Goal: Task Accomplishment & Management: Complete application form

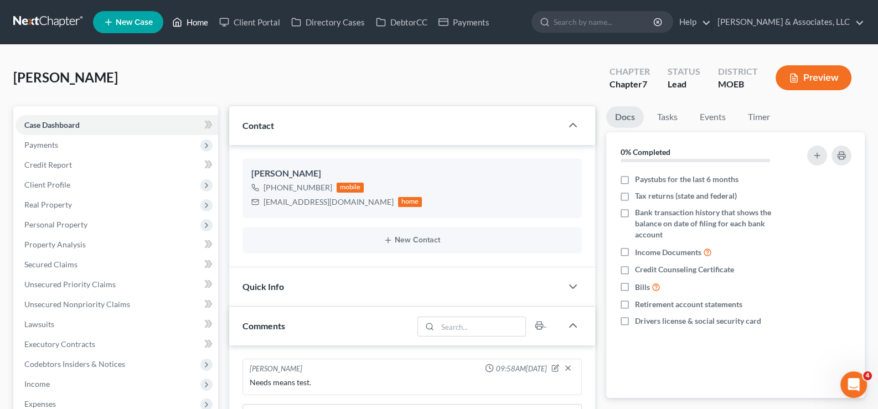
click at [198, 24] on link "Home" at bounding box center [190, 22] width 47 height 20
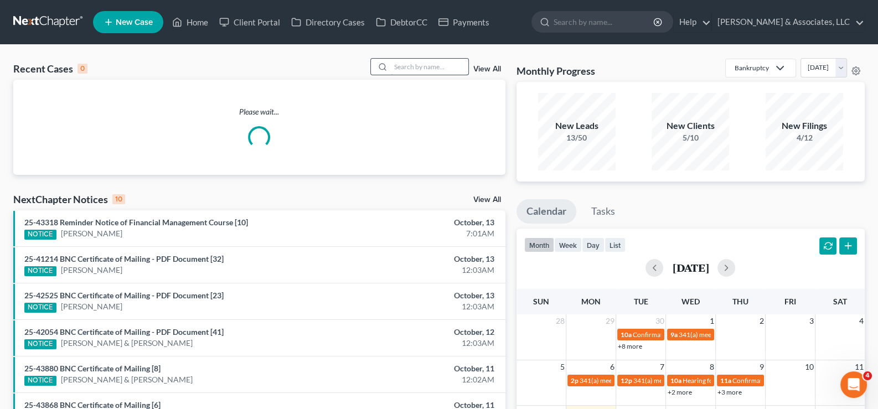
click at [409, 72] on input "search" at bounding box center [430, 67] width 78 height 16
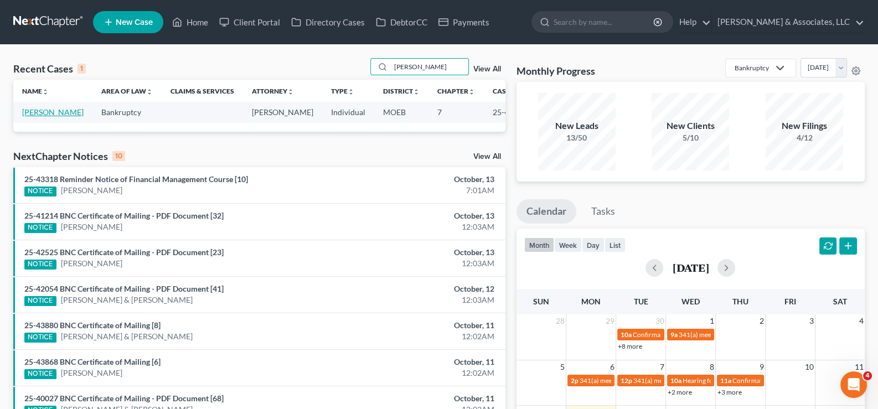
type input "[PERSON_NAME]"
click at [25, 115] on link "[PERSON_NAME]" at bounding box center [52, 111] width 61 height 9
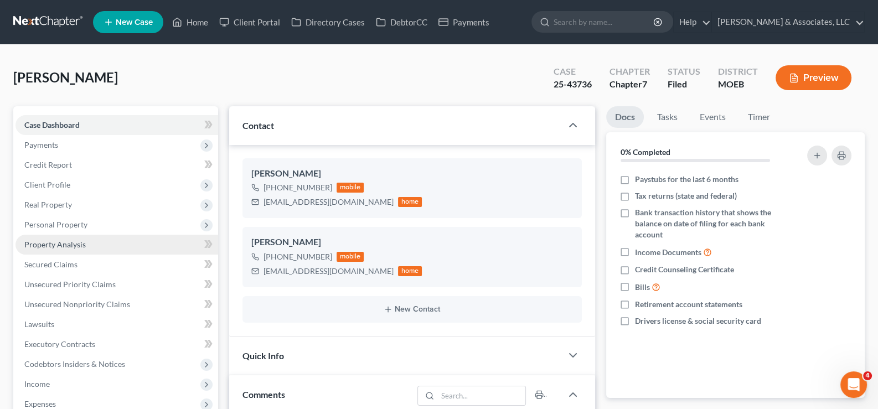
scroll to position [1714, 0]
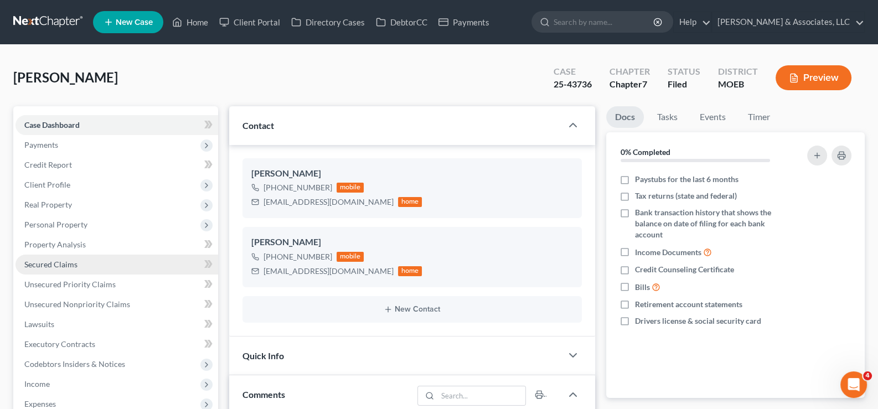
click at [42, 262] on span "Secured Claims" at bounding box center [50, 264] width 53 height 9
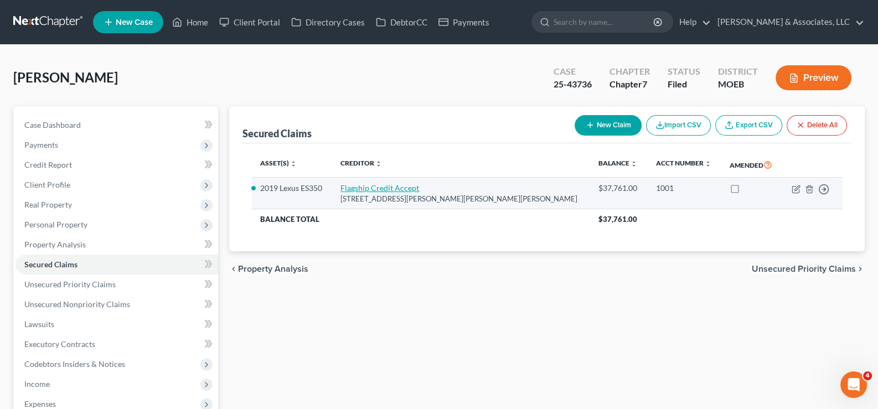
click at [404, 184] on link "Flagship Credit Accept" at bounding box center [380, 187] width 79 height 9
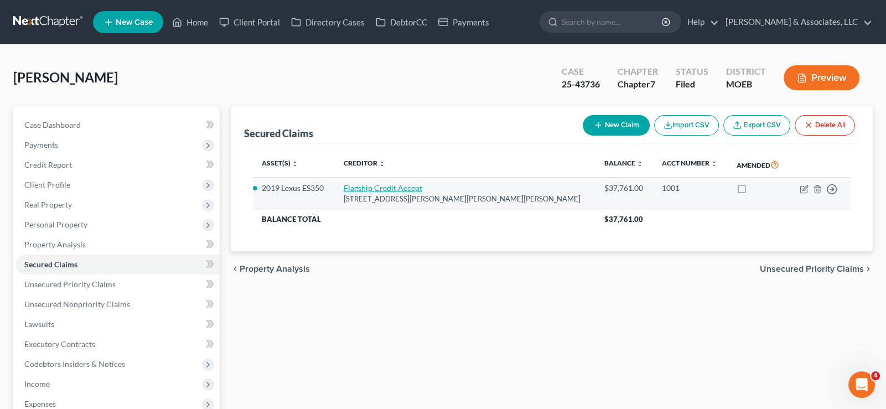
select select "39"
select select "0"
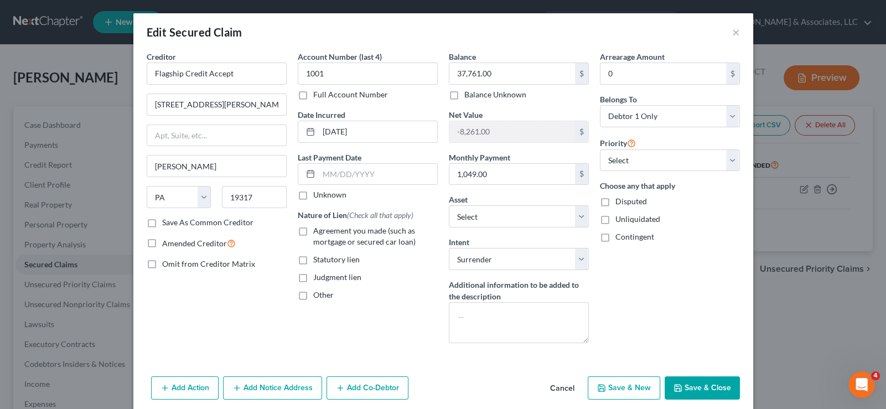
click at [558, 391] on button "Cancel" at bounding box center [563, 389] width 42 height 22
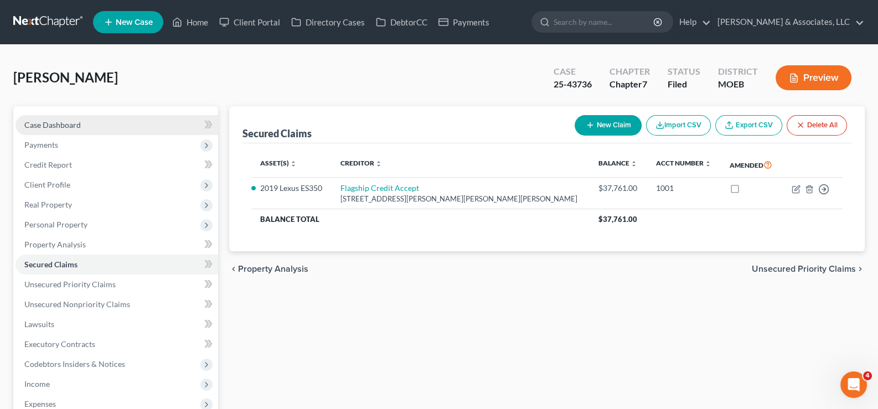
click at [68, 121] on span "Case Dashboard" at bounding box center [52, 124] width 56 height 9
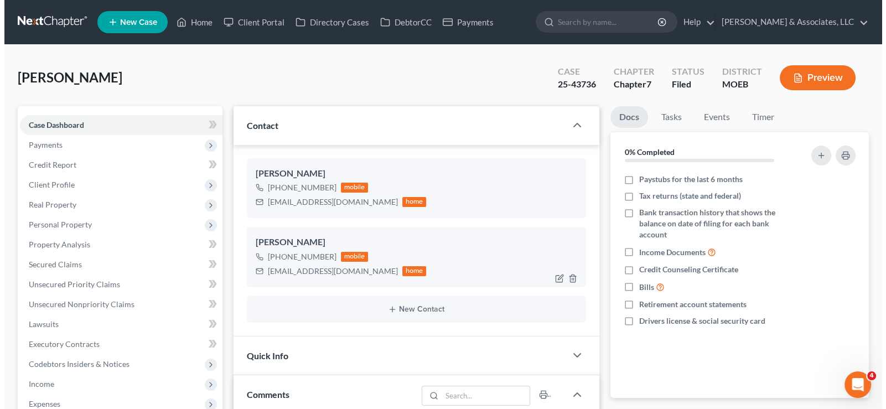
scroll to position [1714, 0]
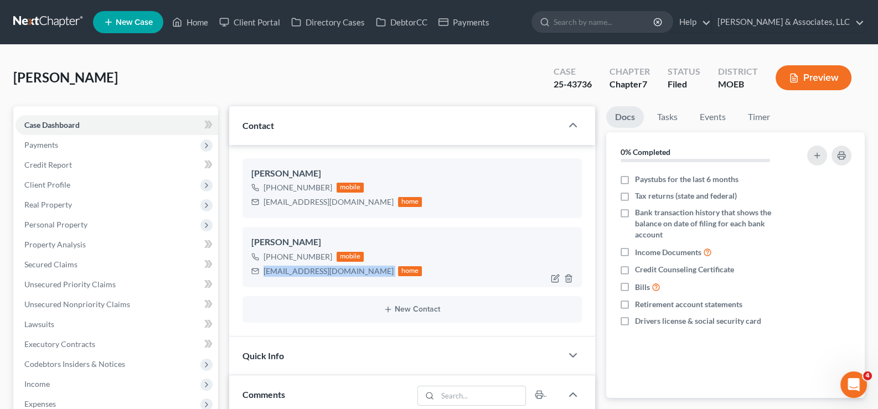
drag, startPoint x: 348, startPoint y: 272, endPoint x: 256, endPoint y: 279, distance: 92.7
click at [256, 279] on div "[PERSON_NAME] [PHONE_NUMBER] mobile [EMAIL_ADDRESS][DOMAIN_NAME] home" at bounding box center [413, 257] width 340 height 60
copy div "[EMAIL_ADDRESS][DOMAIN_NAME]"
click at [42, 260] on span "Secured Claims" at bounding box center [50, 264] width 53 height 9
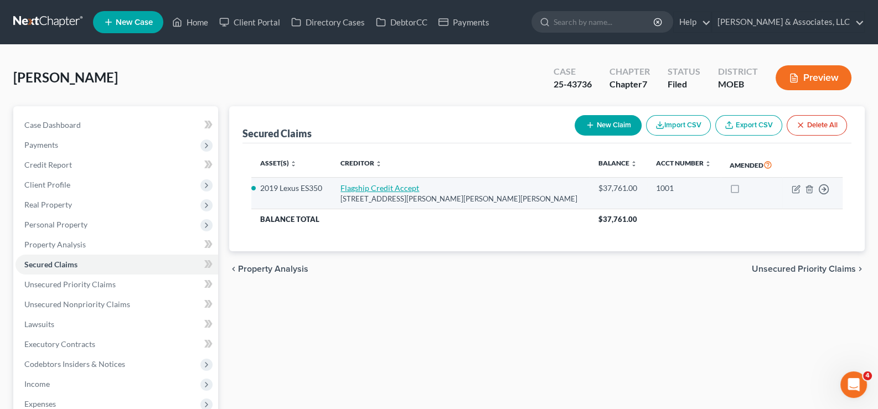
click at [387, 185] on link "Flagship Credit Accept" at bounding box center [380, 187] width 79 height 9
select select "39"
select select "2"
select select "0"
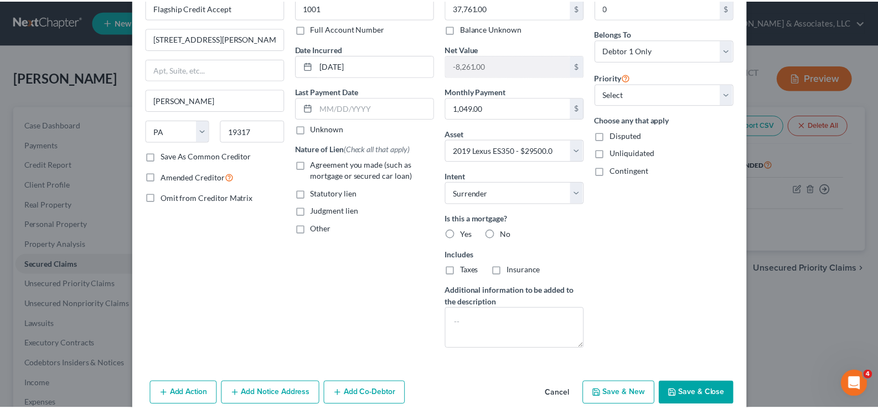
scroll to position [91, 0]
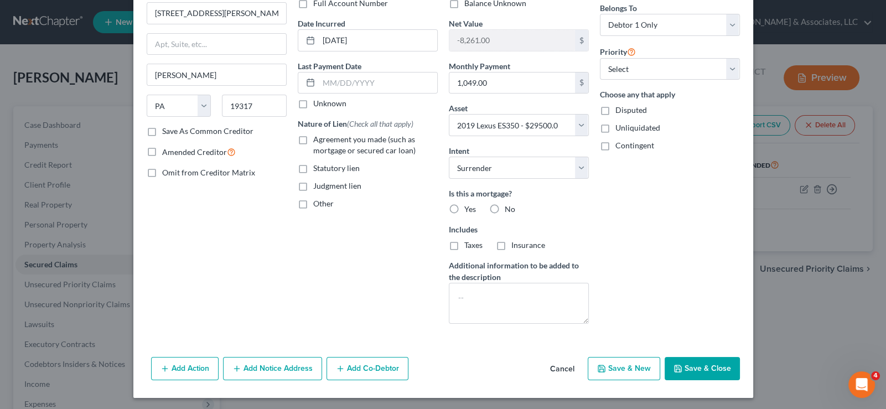
drag, startPoint x: 570, startPoint y: 365, endPoint x: 486, endPoint y: 358, distance: 83.9
click at [569, 365] on button "Cancel" at bounding box center [563, 369] width 42 height 22
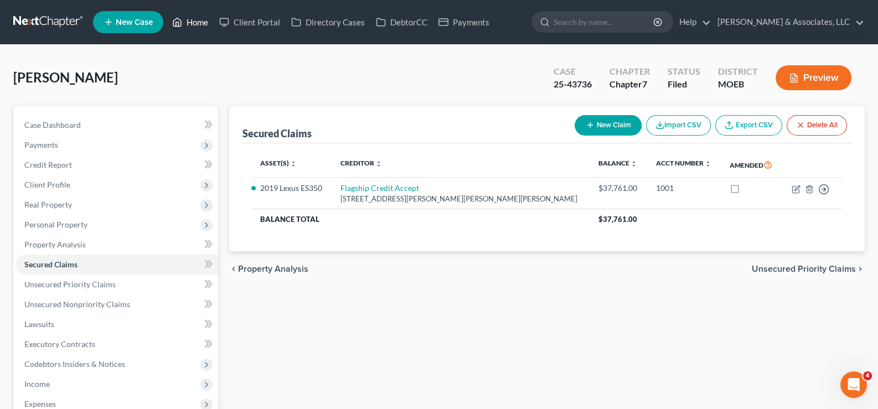
click at [194, 22] on link "Home" at bounding box center [190, 22] width 47 height 20
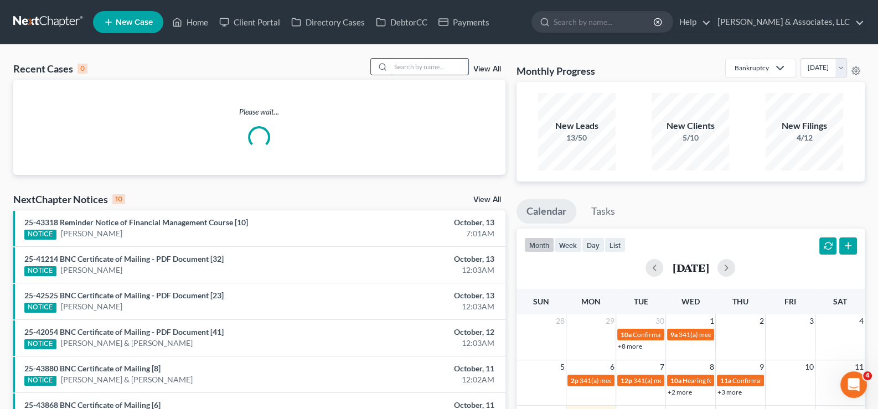
click at [428, 66] on input "search" at bounding box center [430, 67] width 78 height 16
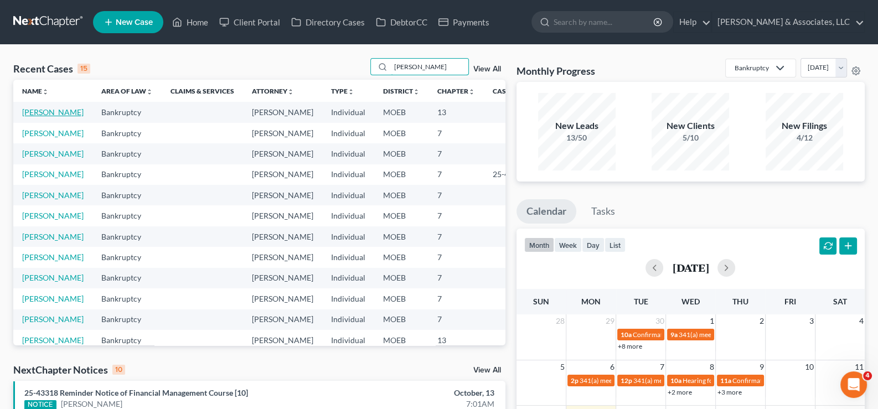
type input "[PERSON_NAME]"
click at [35, 117] on link "[PERSON_NAME]" at bounding box center [52, 111] width 61 height 9
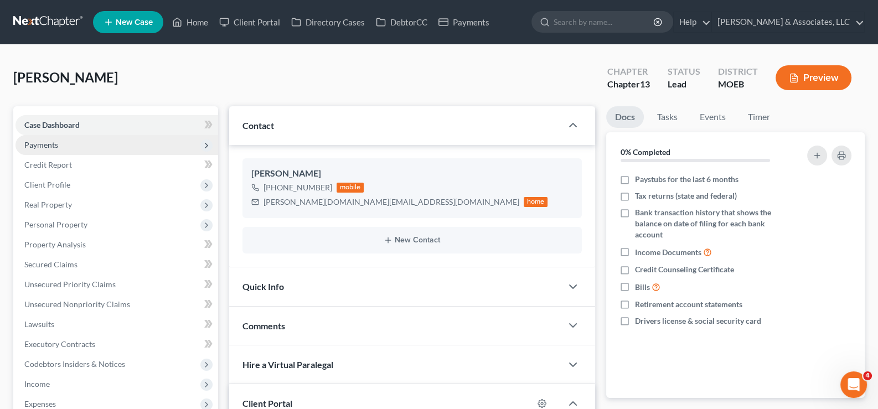
click at [47, 140] on span "Payments" at bounding box center [41, 144] width 34 height 9
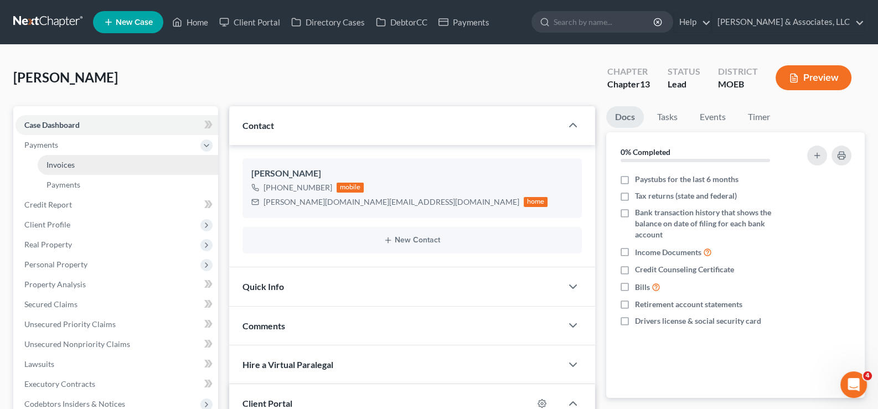
click at [63, 167] on span "Invoices" at bounding box center [61, 164] width 28 height 9
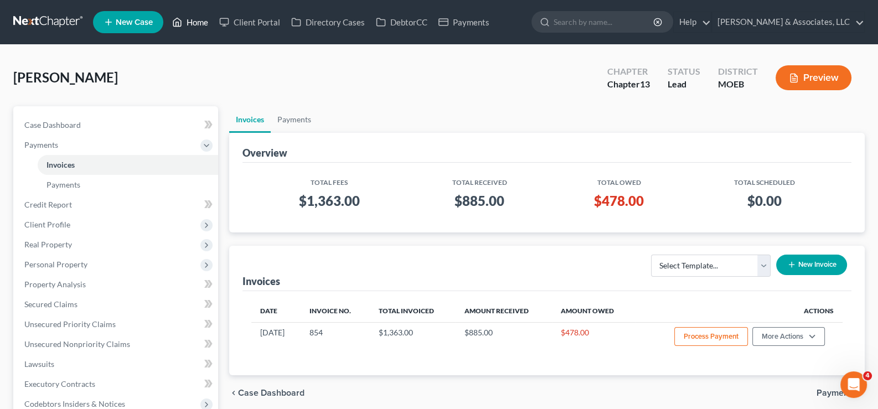
click at [194, 23] on link "Home" at bounding box center [190, 22] width 47 height 20
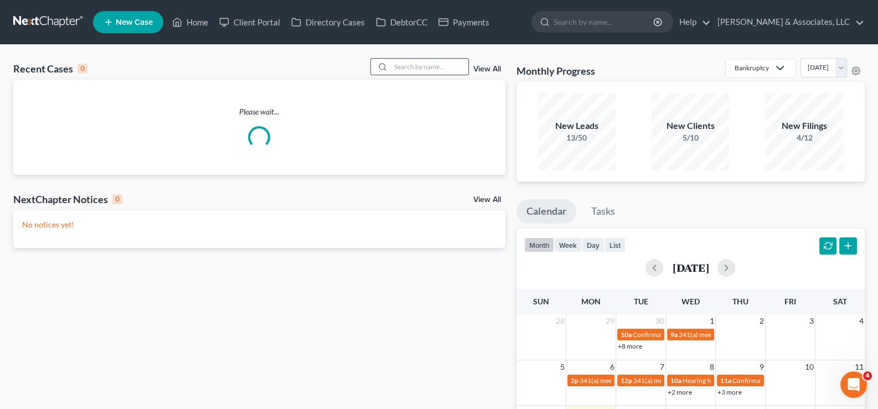
click at [396, 66] on input "search" at bounding box center [430, 67] width 78 height 16
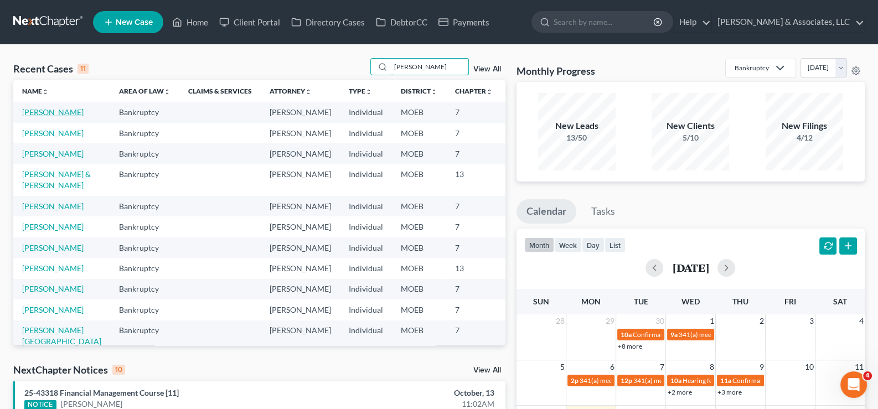
type input "[PERSON_NAME]"
click at [53, 117] on link "[PERSON_NAME]" at bounding box center [52, 111] width 61 height 9
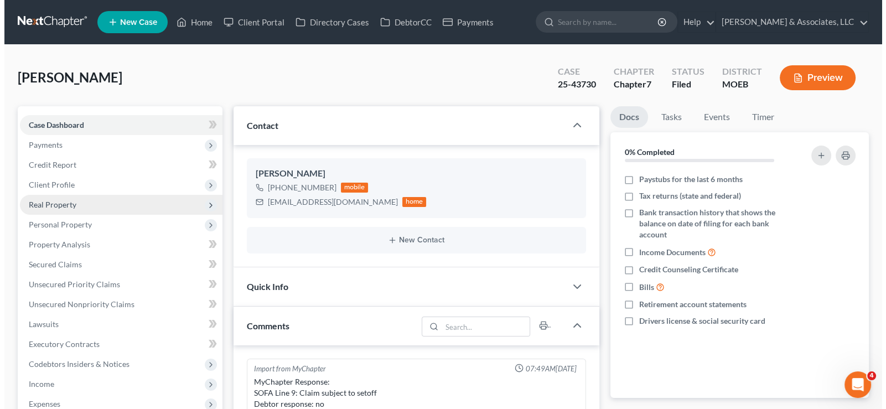
scroll to position [1422, 0]
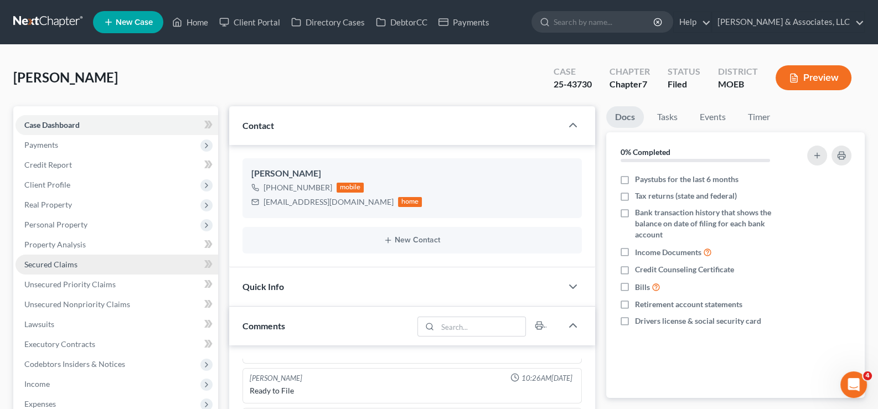
click at [44, 265] on span "Secured Claims" at bounding box center [50, 264] width 53 height 9
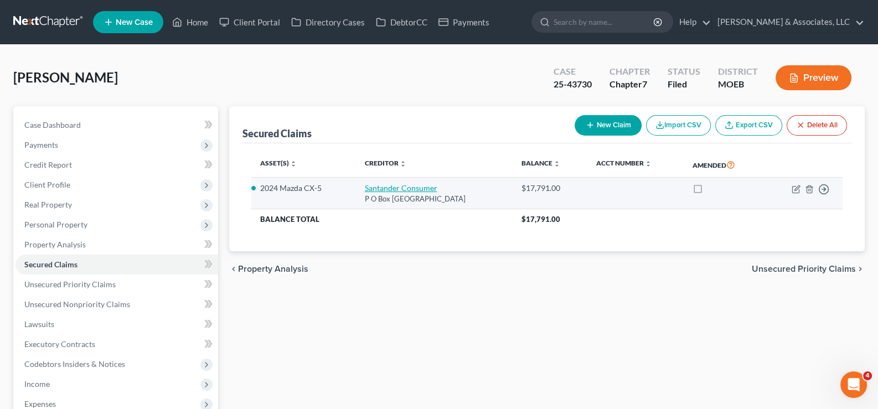
click at [388, 187] on link "Santander Consumer" at bounding box center [401, 187] width 73 height 9
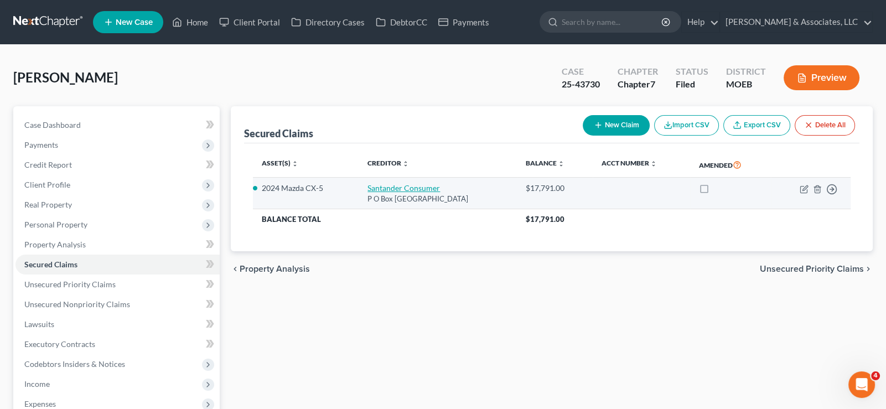
select select "45"
select select "13"
select select "2"
select select "3"
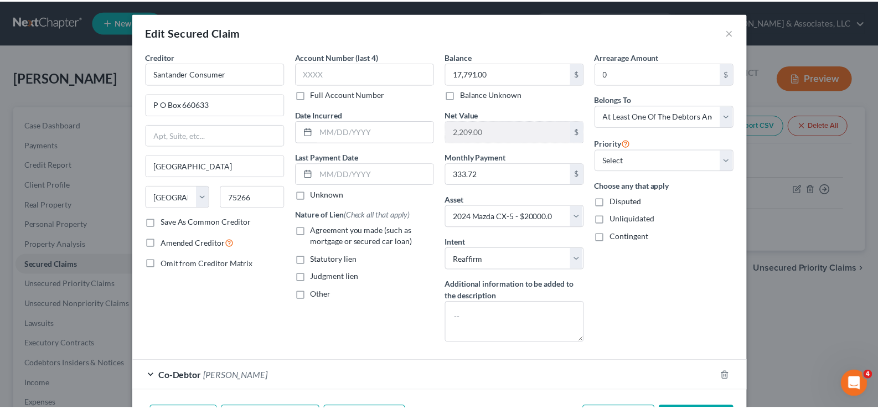
scroll to position [50, 0]
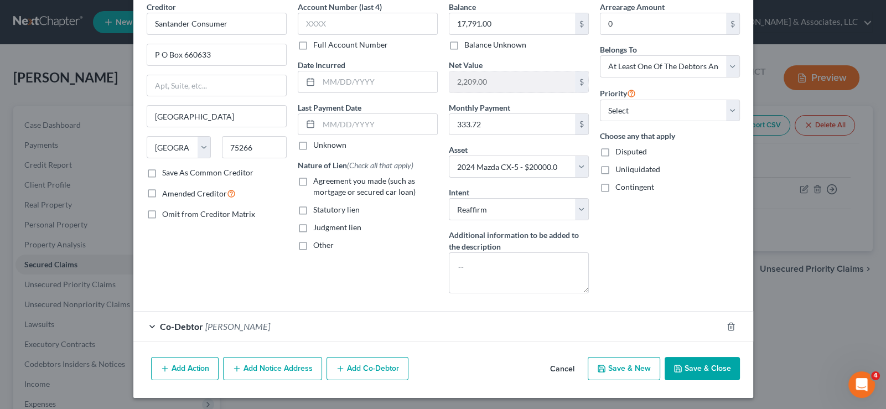
drag, startPoint x: 564, startPoint y: 365, endPoint x: 105, endPoint y: 257, distance: 471.0
click at [545, 365] on button "Cancel" at bounding box center [563, 369] width 42 height 22
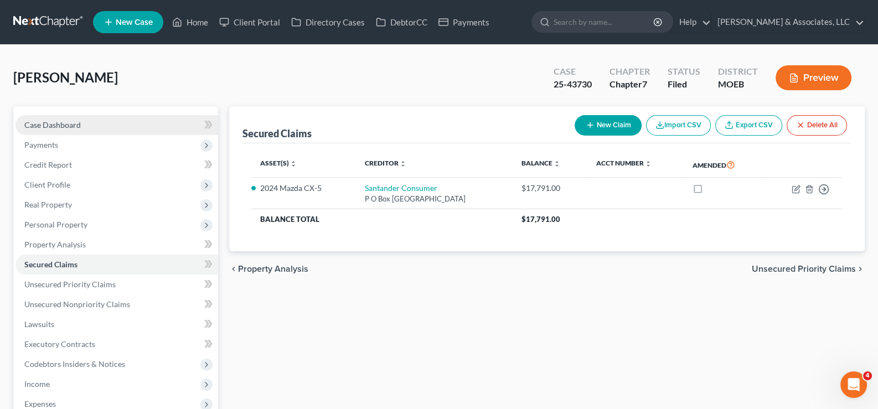
click at [40, 124] on span "Case Dashboard" at bounding box center [52, 124] width 56 height 9
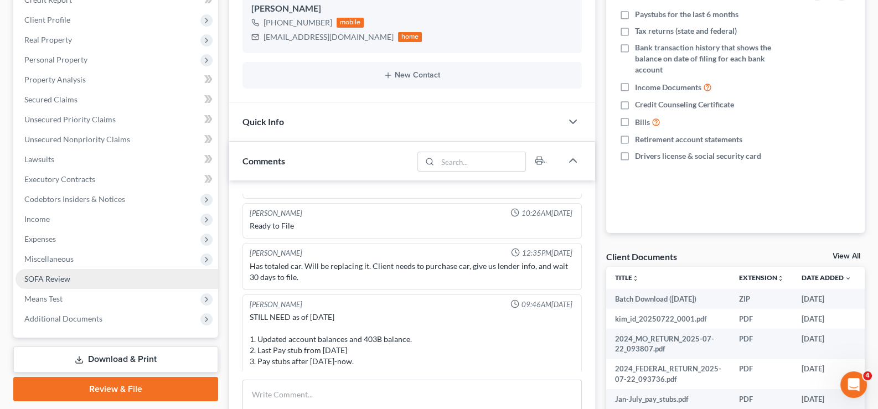
scroll to position [221, 0]
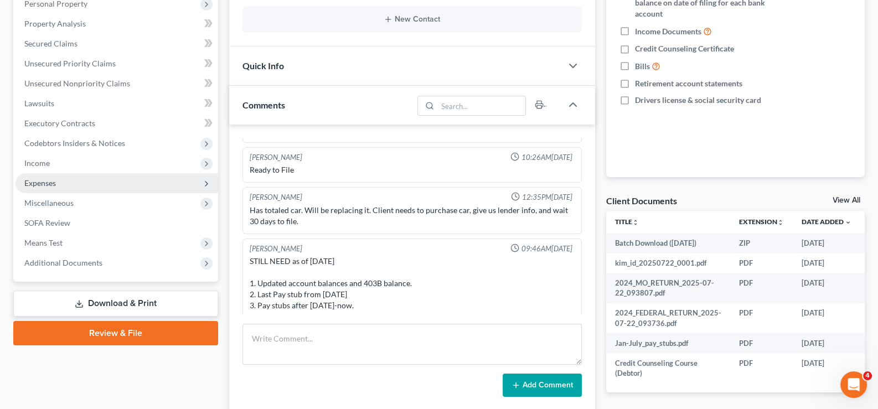
click at [47, 182] on span "Expenses" at bounding box center [40, 182] width 32 height 9
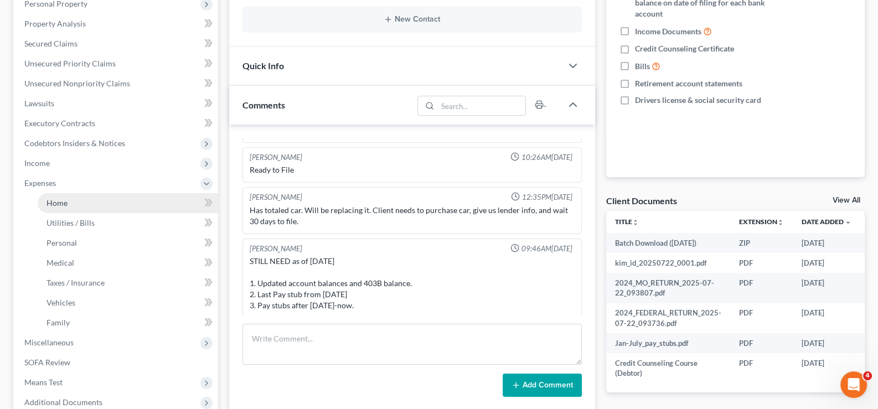
click at [66, 203] on span "Home" at bounding box center [57, 202] width 21 height 9
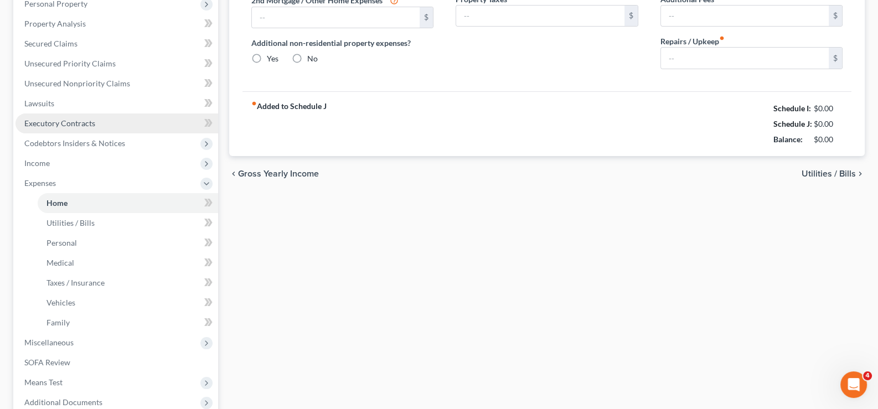
type input "800.00"
type input "0.00"
radio input "true"
type input "0.00"
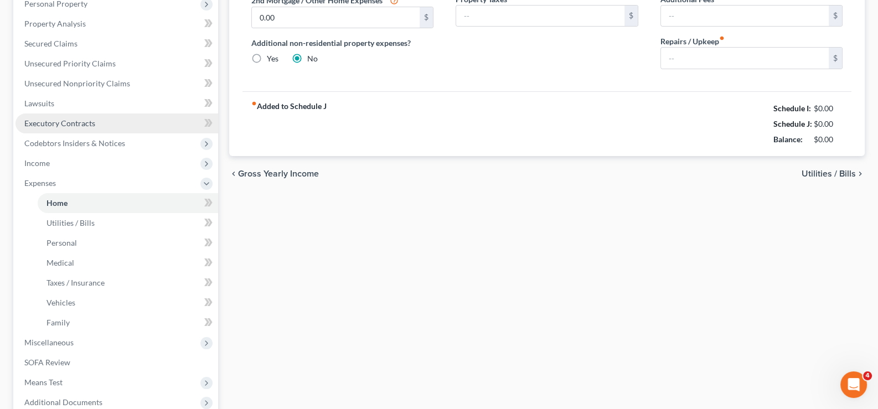
type input "0.00"
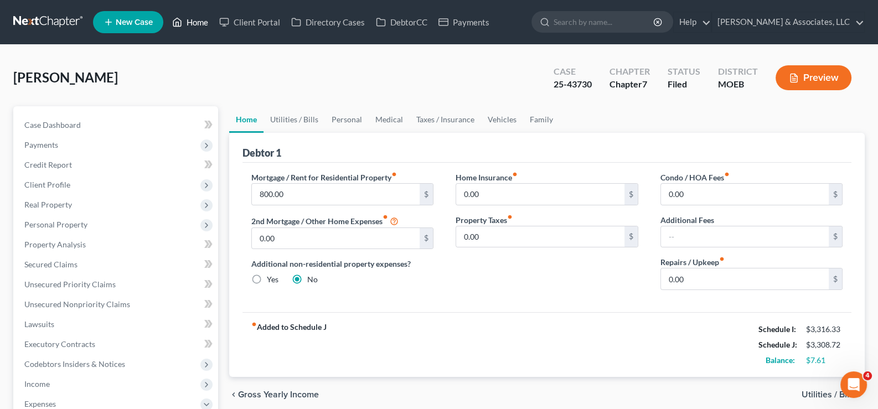
click at [200, 23] on link "Home" at bounding box center [190, 22] width 47 height 20
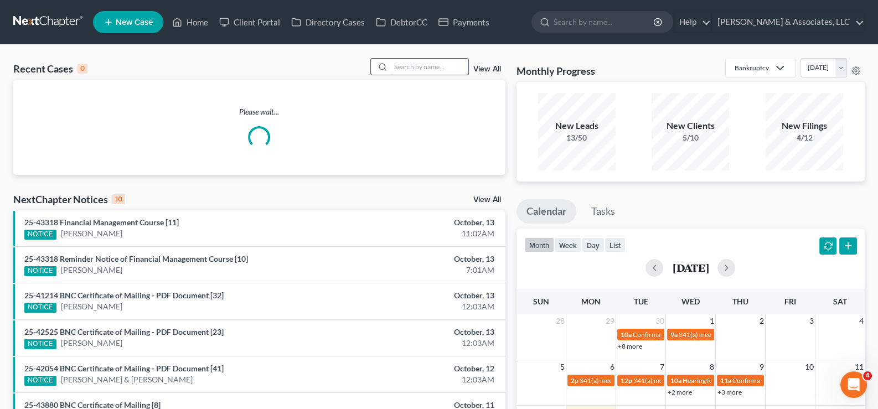
click at [417, 69] on input "search" at bounding box center [430, 67] width 78 height 16
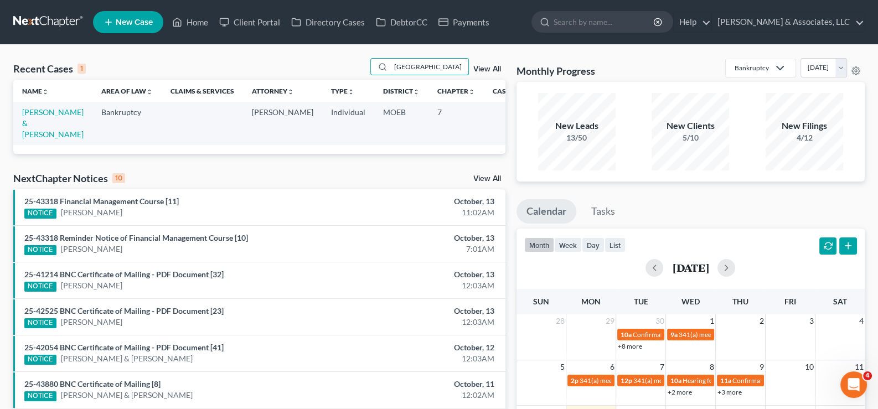
drag, startPoint x: 436, startPoint y: 66, endPoint x: 354, endPoint y: 74, distance: 81.7
click at [354, 73] on div "Recent Cases 1 durham View All" at bounding box center [259, 69] width 492 height 22
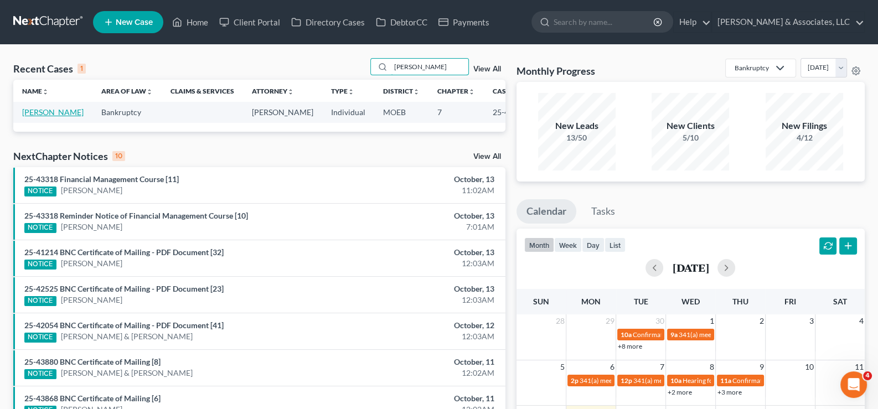
type input "[PERSON_NAME]"
click at [35, 117] on link "[PERSON_NAME]" at bounding box center [52, 111] width 61 height 9
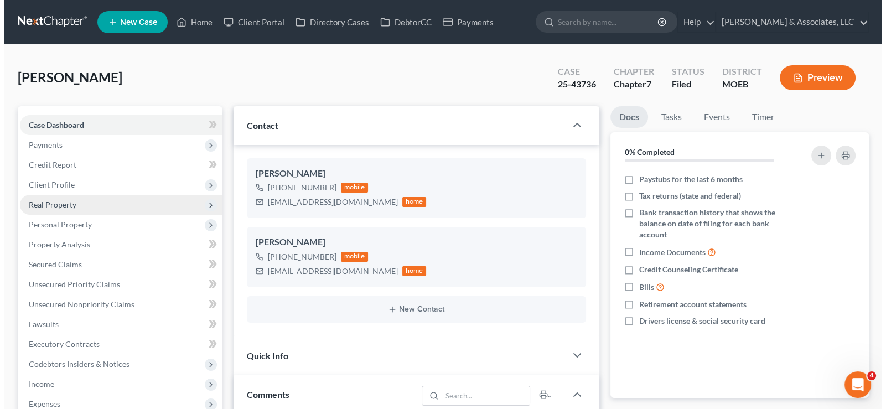
scroll to position [1714, 0]
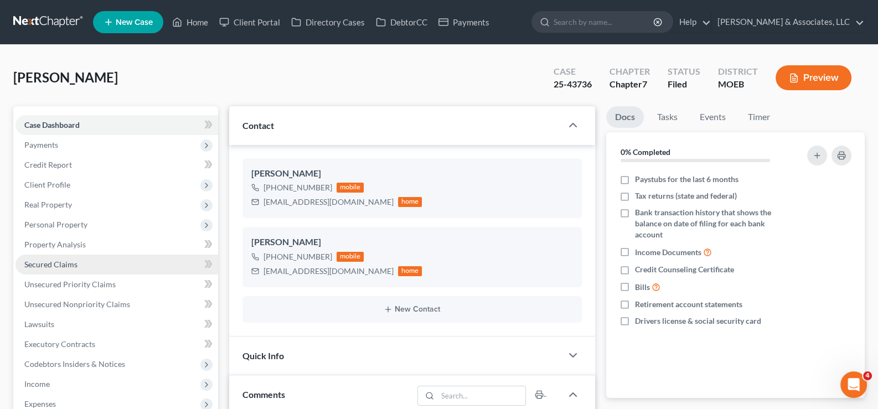
click at [39, 260] on span "Secured Claims" at bounding box center [50, 264] width 53 height 9
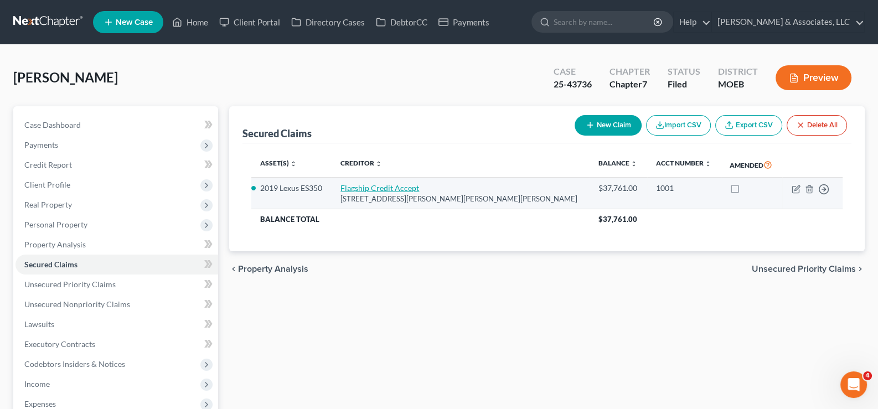
click at [377, 189] on link "Flagship Credit Accept" at bounding box center [380, 187] width 79 height 9
select select "39"
select select "2"
select select "0"
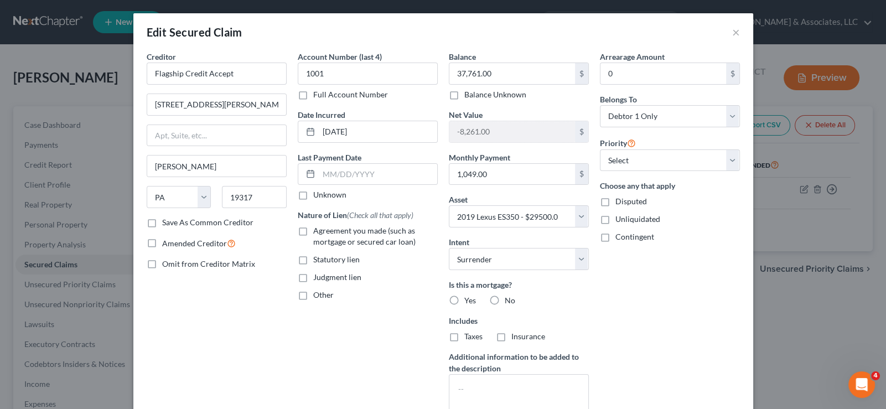
click at [96, 52] on div "Edit Secured Claim × Creditor * Flagship Credit Accept [GEOGRAPHIC_DATA][PERSON…" at bounding box center [443, 204] width 886 height 409
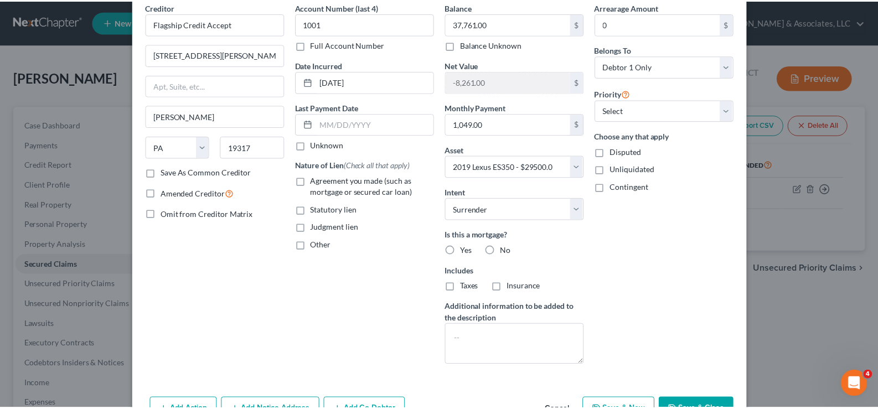
scroll to position [91, 0]
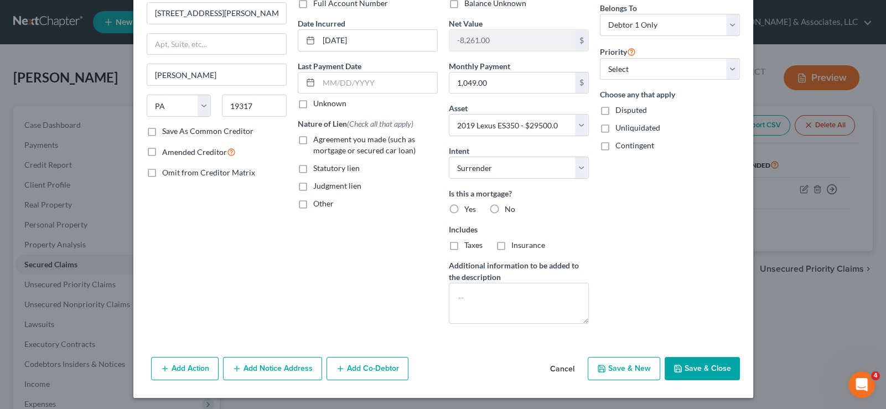
click at [566, 367] on button "Cancel" at bounding box center [563, 369] width 42 height 22
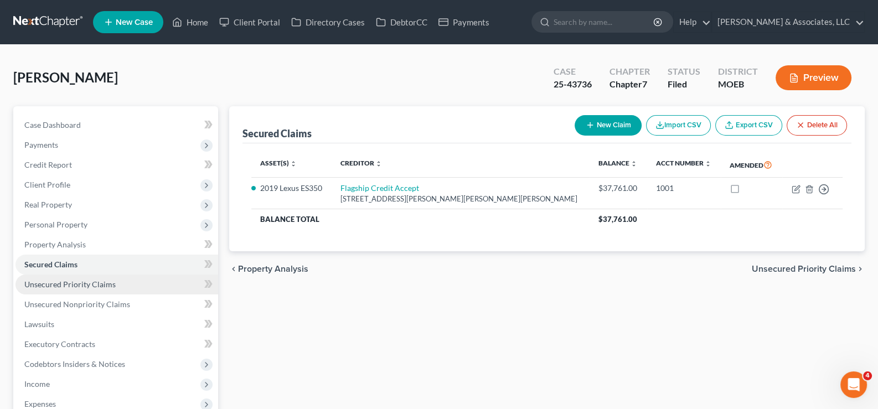
click at [79, 282] on span "Unsecured Priority Claims" at bounding box center [69, 284] width 91 height 9
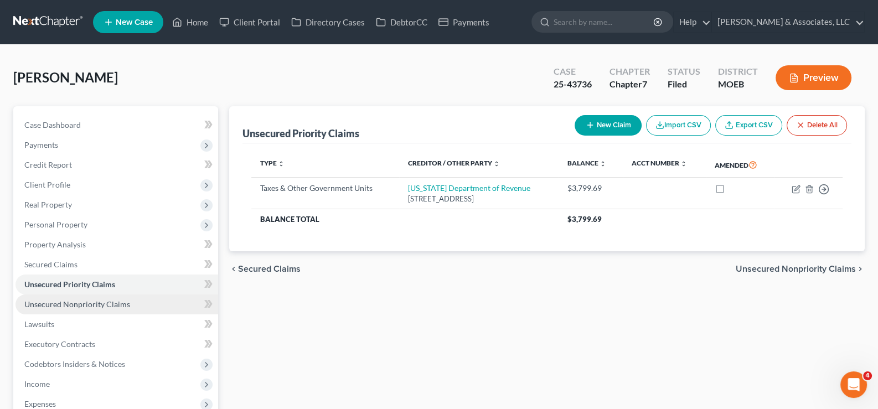
click at [56, 300] on span "Unsecured Nonpriority Claims" at bounding box center [77, 304] width 106 height 9
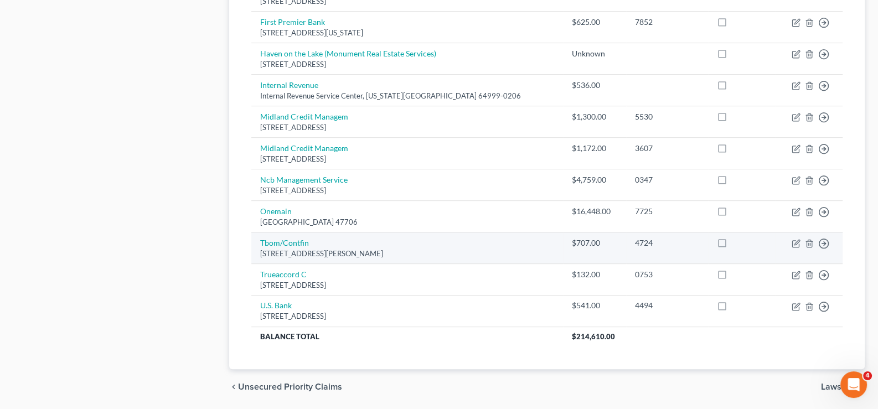
scroll to position [609, 0]
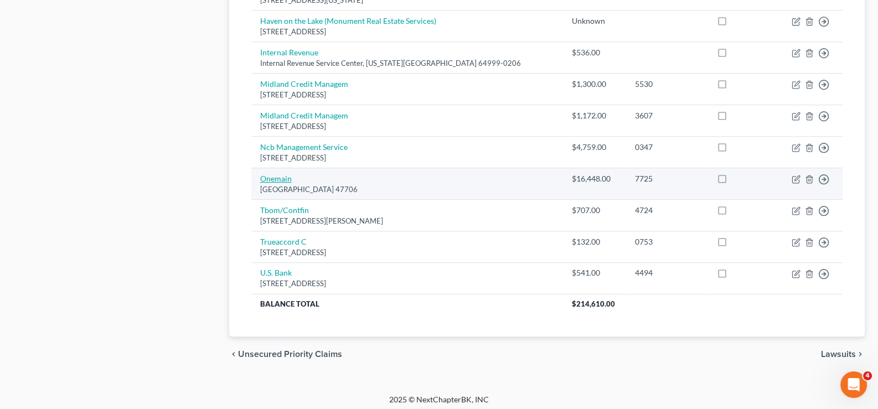
click at [284, 174] on link "Onemain" at bounding box center [276, 178] width 32 height 9
select select "15"
select select "0"
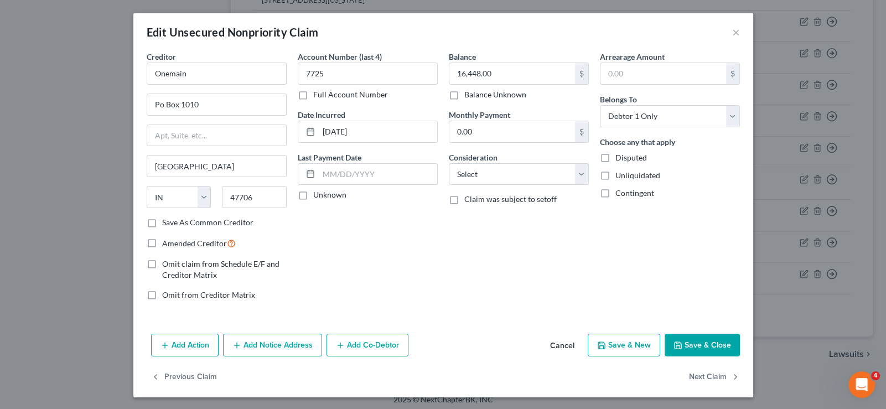
drag, startPoint x: 568, startPoint y: 344, endPoint x: 555, endPoint y: 337, distance: 14.4
click at [567, 344] on button "Cancel" at bounding box center [563, 346] width 42 height 22
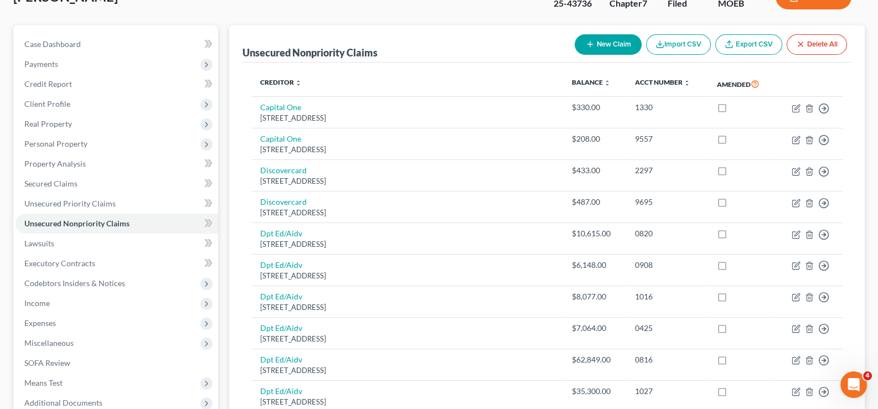
scroll to position [0, 0]
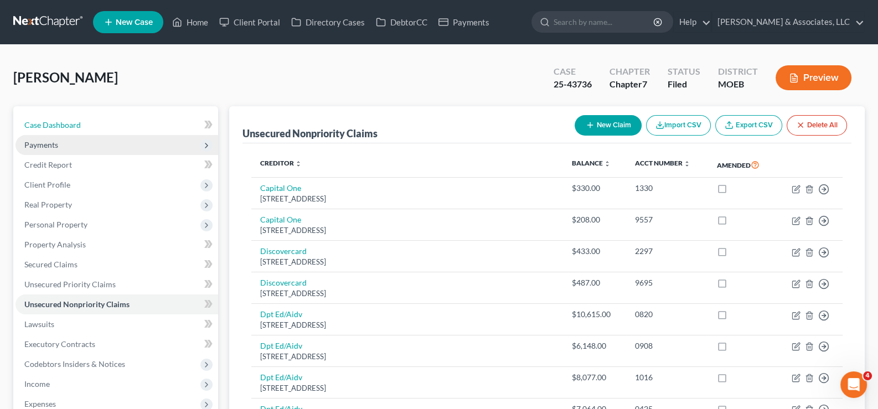
drag, startPoint x: 68, startPoint y: 124, endPoint x: 104, endPoint y: 135, distance: 37.0
click at [68, 124] on span "Case Dashboard" at bounding box center [52, 124] width 56 height 9
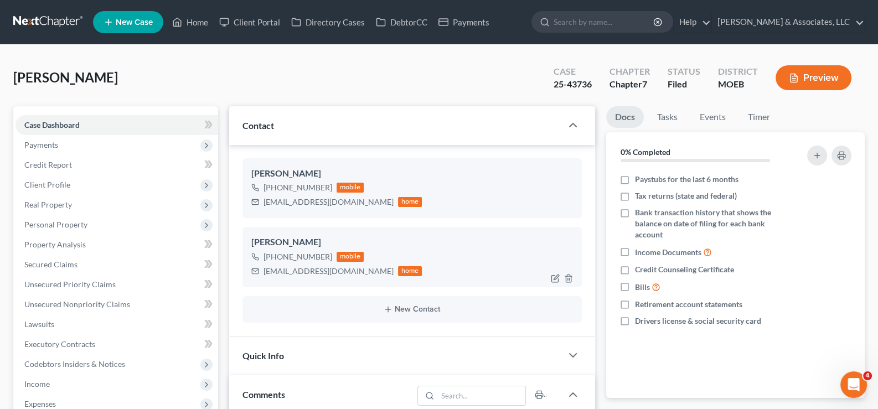
scroll to position [1714, 0]
drag, startPoint x: 344, startPoint y: 267, endPoint x: 259, endPoint y: 276, distance: 85.2
click at [259, 276] on div "[EMAIL_ADDRESS][DOMAIN_NAME] home" at bounding box center [336, 271] width 171 height 14
copy div "[EMAIL_ADDRESS][DOMAIN_NAME]"
